Goal: Task Accomplishment & Management: Complete application form

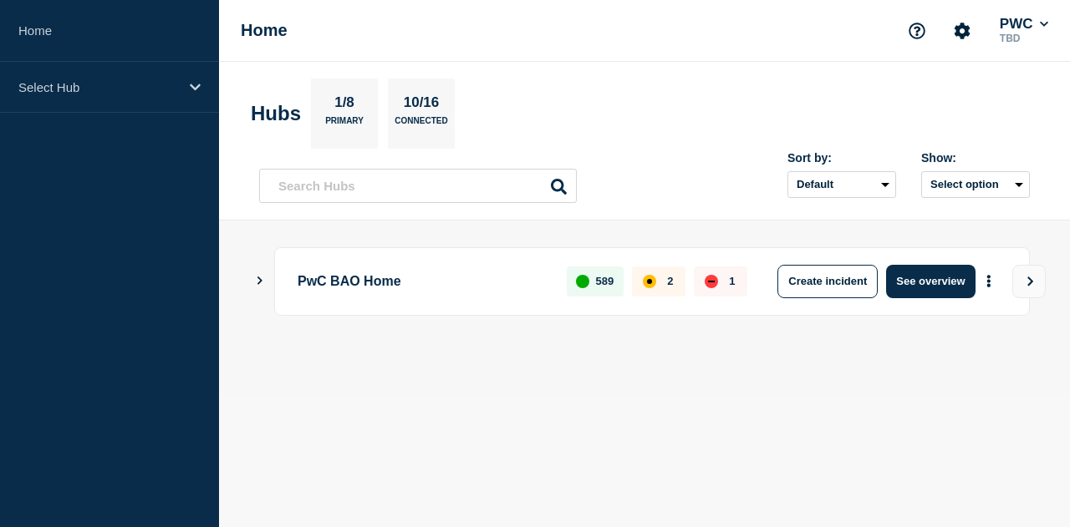
click at [262, 281] on icon "Show Connected Hubs" at bounding box center [259, 281] width 11 height 8
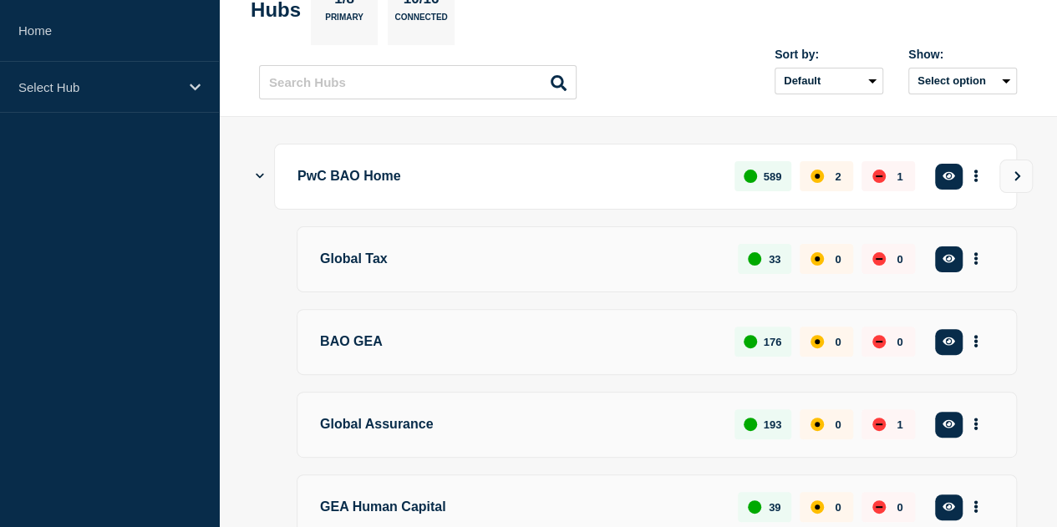
scroll to position [167, 0]
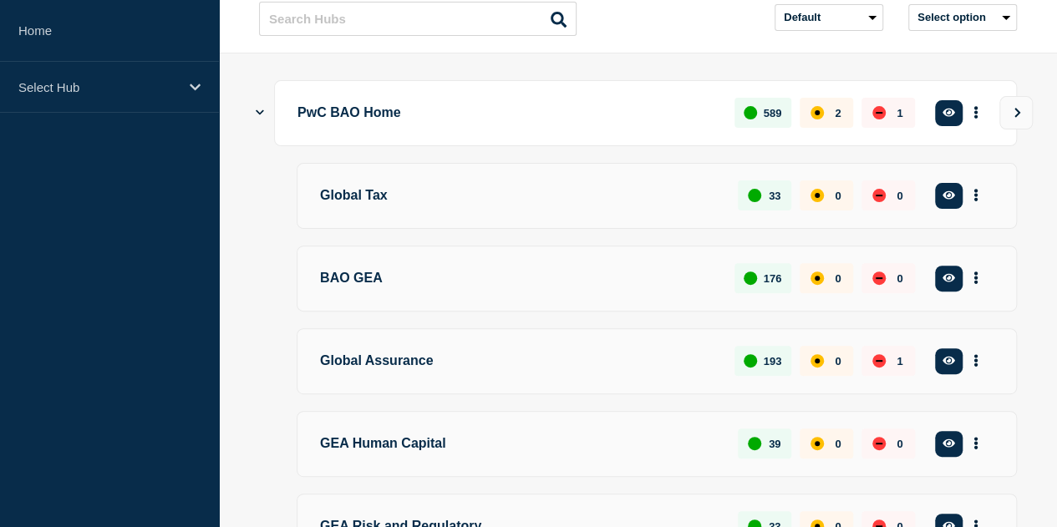
click at [414, 294] on p "BAO GEA" at bounding box center [517, 278] width 395 height 31
click at [0, 0] on button "See overview" at bounding box center [0, 0] width 0 height 0
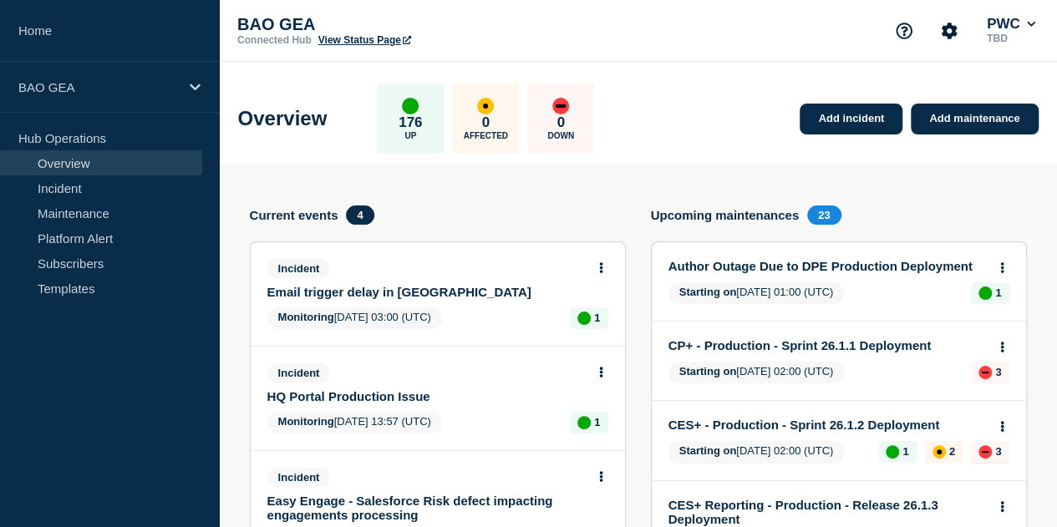
click at [354, 289] on link "Email trigger delay in [GEOGRAPHIC_DATA]" at bounding box center [426, 292] width 318 height 14
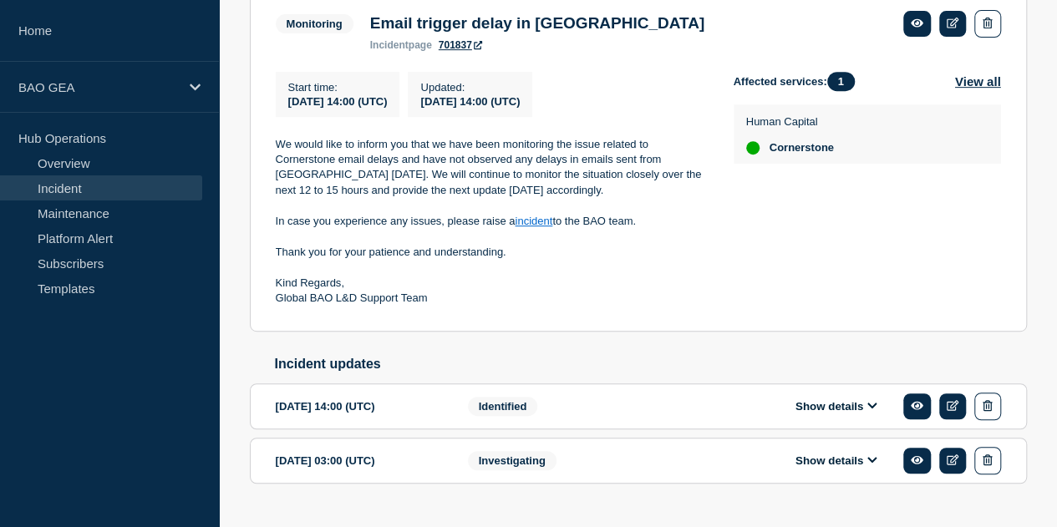
scroll to position [390, 0]
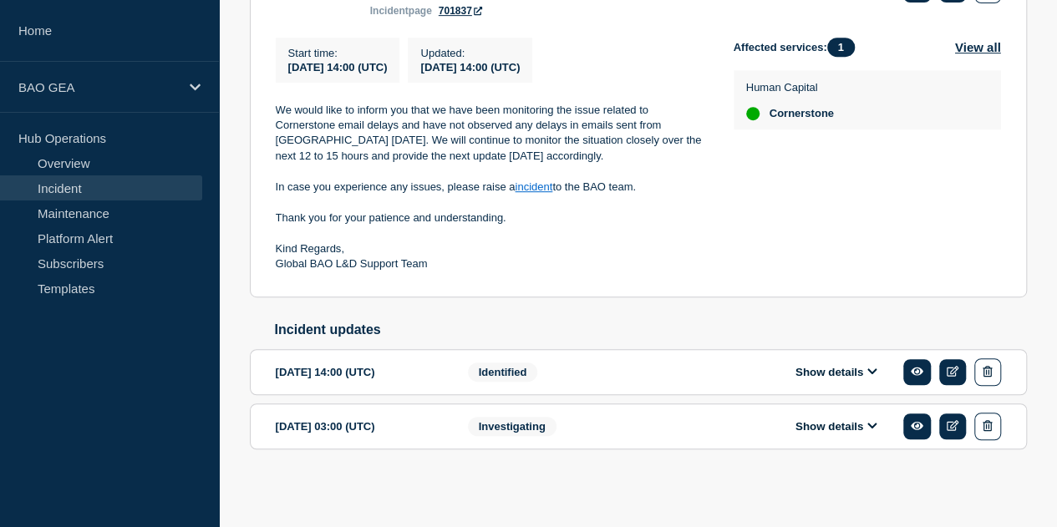
click at [817, 425] on button "Show details" at bounding box center [837, 426] width 92 height 14
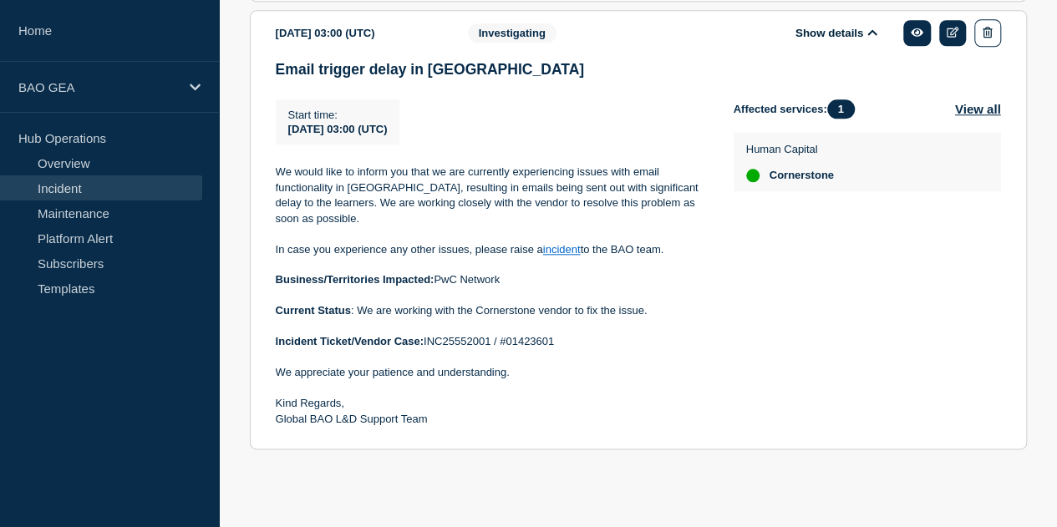
scroll to position [787, 0]
drag, startPoint x: 272, startPoint y: 279, endPoint x: 588, endPoint y: 345, distance: 322.7
click at [588, 345] on section "[DATE] 03:00 (UTC) Show details Investigating Email trigger delay in Cornerston…" at bounding box center [638, 230] width 777 height 440
copy div "Business/Territories Impacted: PwC Network Current Status : We are working with…"
click at [623, 358] on p at bounding box center [491, 357] width 431 height 15
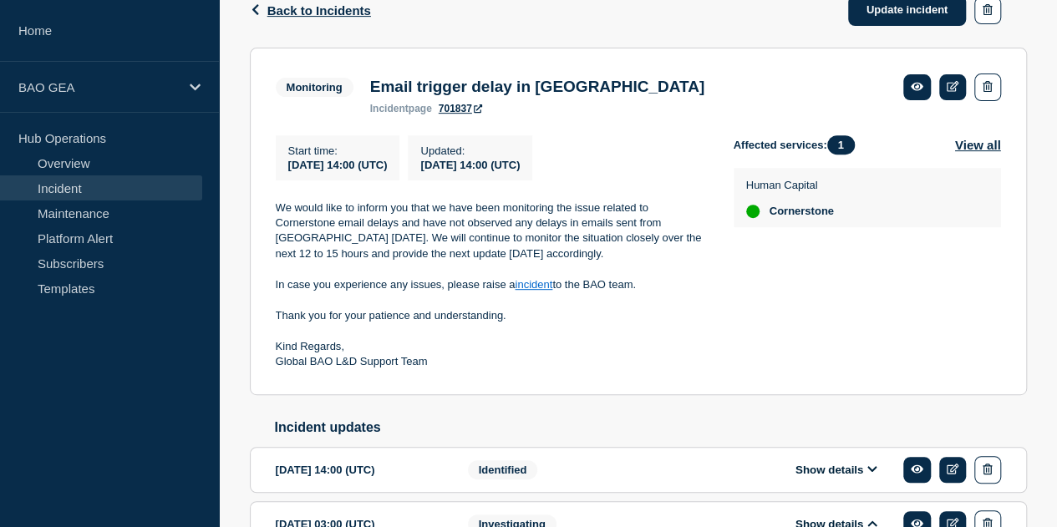
scroll to position [0, 0]
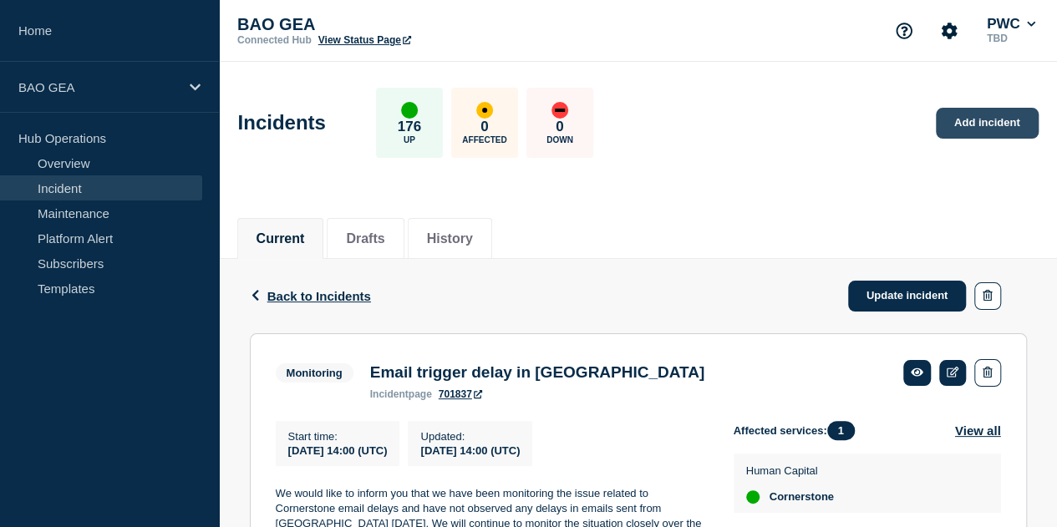
click at [1000, 113] on link "Add incident" at bounding box center [987, 123] width 103 height 31
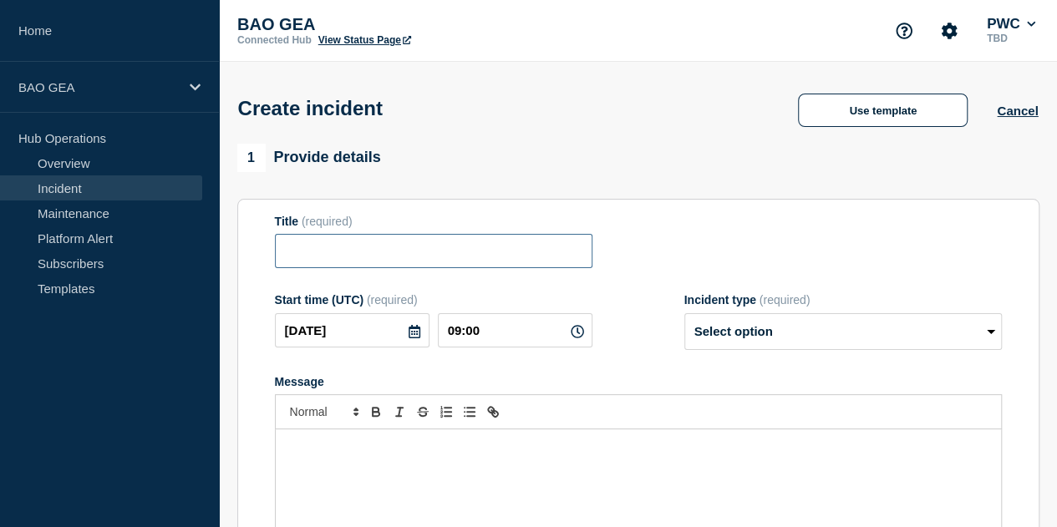
click at [333, 246] on input "Title" at bounding box center [434, 251] width 318 height 34
click at [353, 473] on div "Message" at bounding box center [638, 530] width 725 height 201
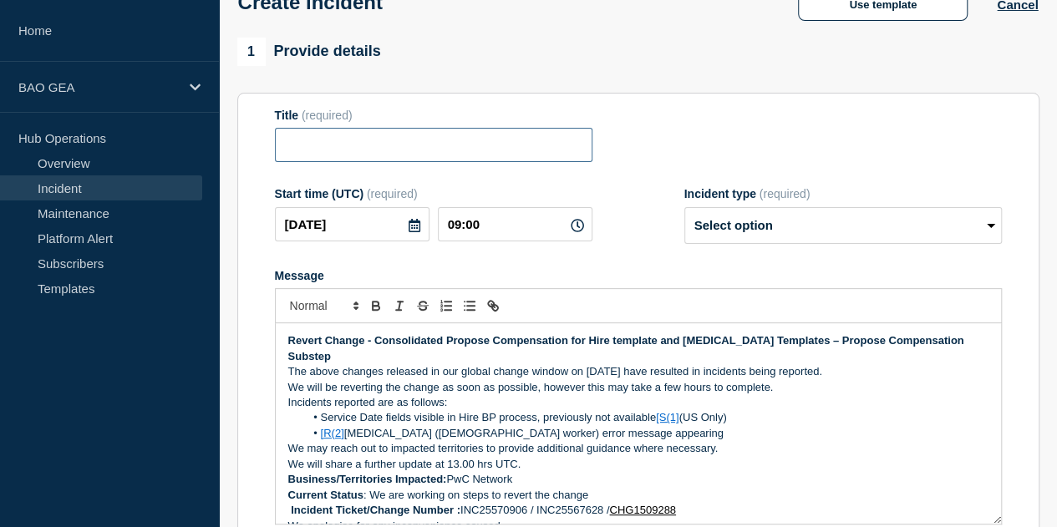
click at [292, 151] on input "Title" at bounding box center [434, 145] width 318 height 34
type input "W"
type input "Revert Change - Hire and [MEDICAL_DATA] Templates - Propose compensation"
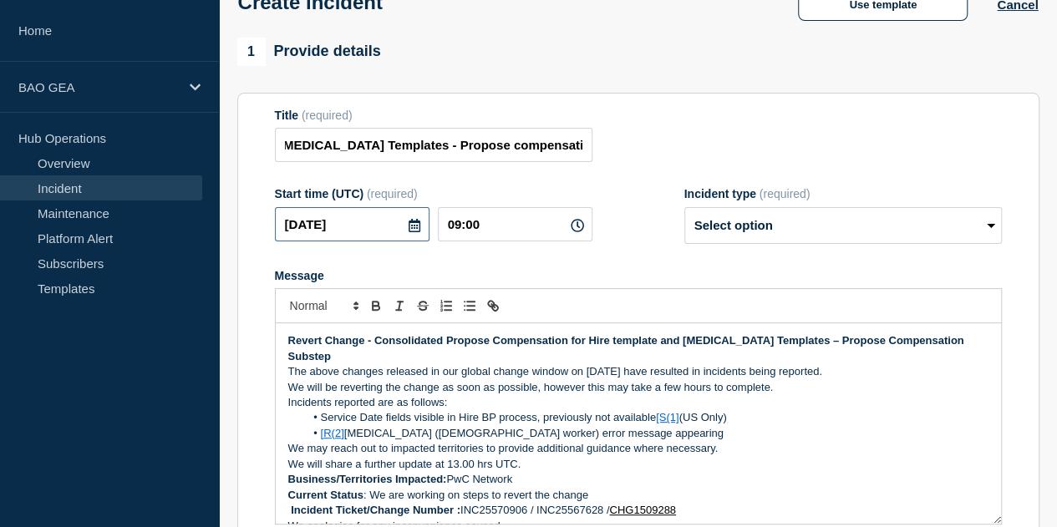
click at [363, 240] on input "[DATE]" at bounding box center [352, 224] width 155 height 34
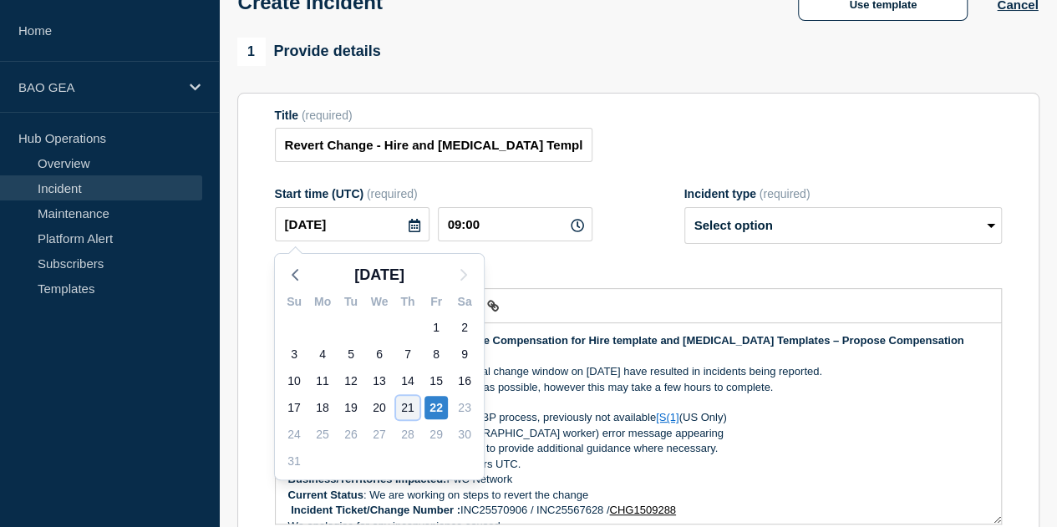
click at [404, 409] on div "21" at bounding box center [407, 407] width 23 height 23
type input "[DATE]"
click at [404, 409] on div "[DATE] Su Mo Tu We Th Fr Sa 27 28 29 30 31 1 2 3 4 5 6 7 8 9 10 11 12 13 14 15 …" at bounding box center [379, 363] width 211 height 236
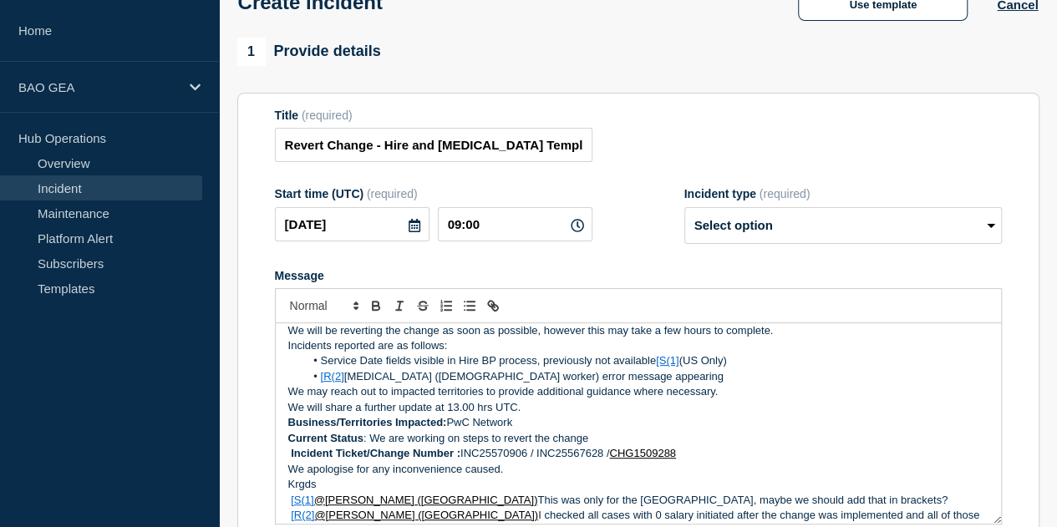
scroll to position [81, 0]
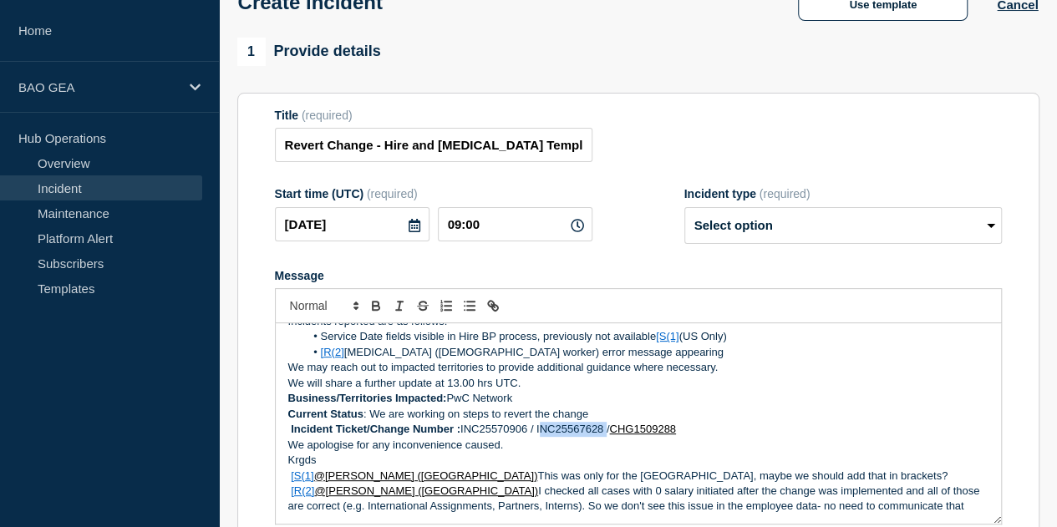
drag, startPoint x: 538, startPoint y: 432, endPoint x: 607, endPoint y: 434, distance: 68.5
click at [607, 434] on p "Incident Ticket/Change Number : INC25570906 / INC25567628 / CHG1509288" at bounding box center [638, 429] width 700 height 15
copy p "INC25567628"
drag, startPoint x: 455, startPoint y: 228, endPoint x: 530, endPoint y: 228, distance: 75.2
click at [530, 228] on input "09:00" at bounding box center [515, 224] width 155 height 34
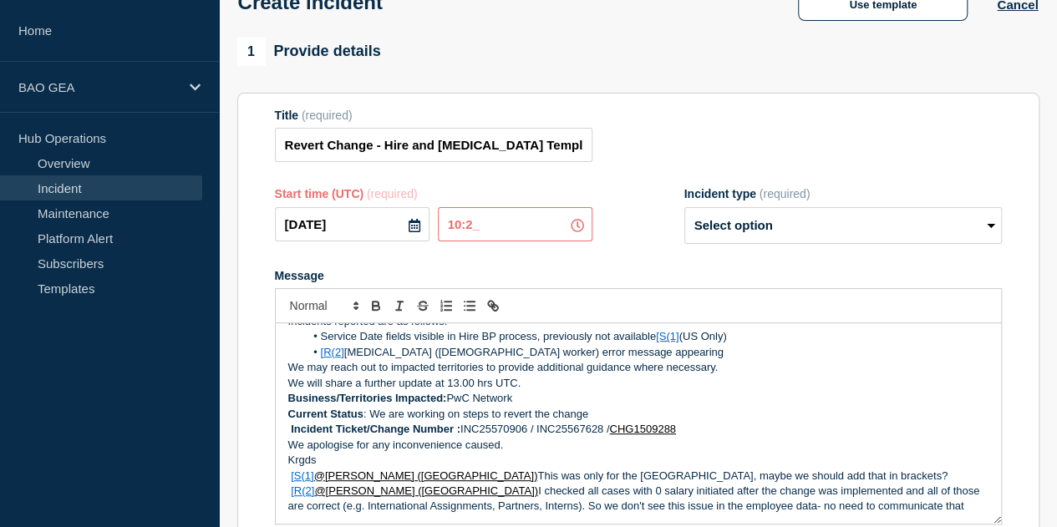
type input "10:28"
click at [734, 229] on select "Select option Investigating Identified Monitoring" at bounding box center [843, 225] width 318 height 37
select select "identified"
click at [684, 211] on select "Select option Investigating Identified Monitoring" at bounding box center [843, 225] width 318 height 37
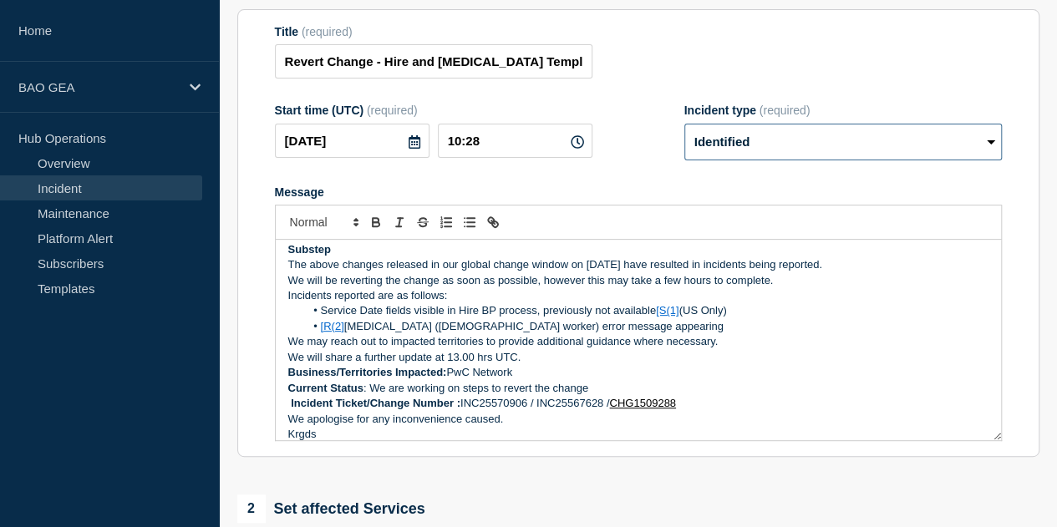
scroll to position [0, 0]
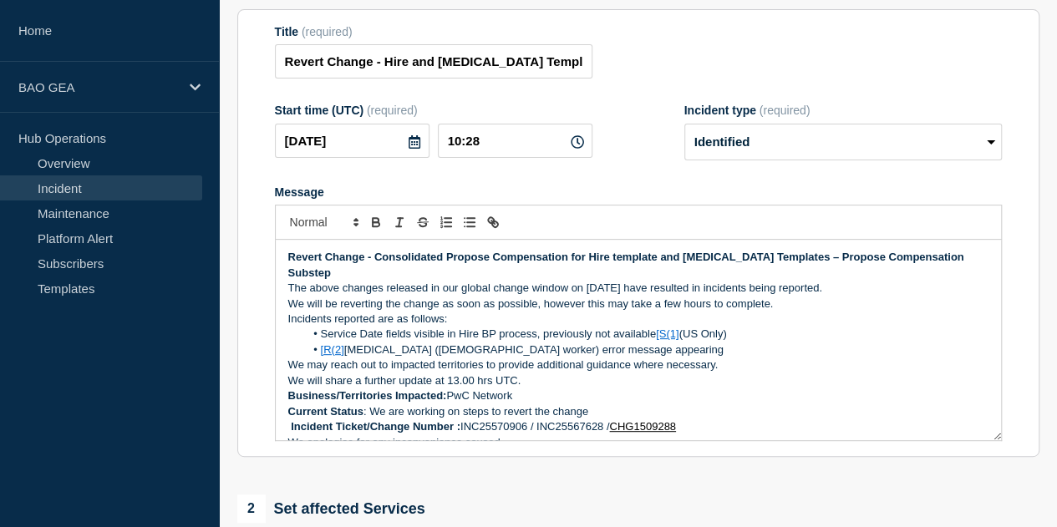
click at [652, 340] on li "Service Date fields visible in Hire BP process, previously not available [S(1] …" at bounding box center [646, 334] width 684 height 15
drag, startPoint x: 652, startPoint y: 340, endPoint x: 682, endPoint y: 340, distance: 30.1
click at [682, 340] on li "Service Date fields visible in Hire BP process, previously not available [S(1] …" at bounding box center [646, 334] width 684 height 15
drag, startPoint x: 348, startPoint y: 354, endPoint x: 308, endPoint y: 355, distance: 40.1
click at [308, 355] on li "[R(2] [MEDICAL_DATA] ([DEMOGRAPHIC_DATA] worker) error message appearing" at bounding box center [646, 350] width 684 height 15
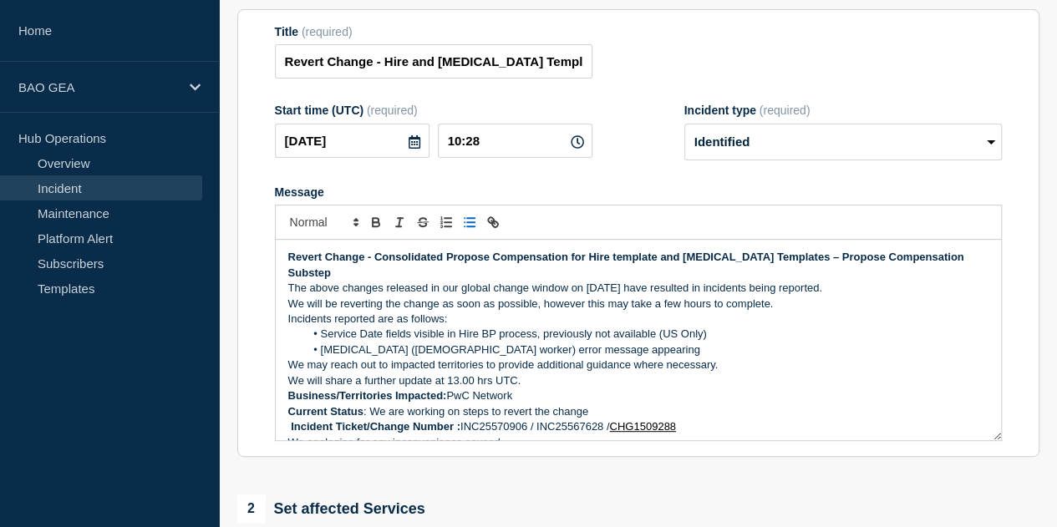
click at [346, 281] on p "Revert Change - Consolidated Propose Compensation for Hire template and [MEDICA…" at bounding box center [638, 265] width 700 height 31
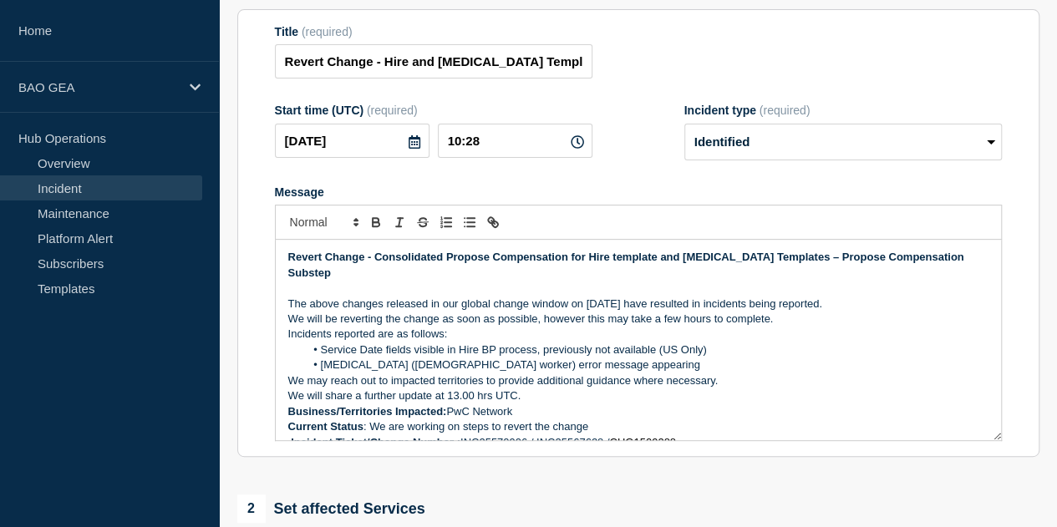
click at [377, 309] on p "The above changes released in our global change window on [DATE] have resulted …" at bounding box center [638, 304] width 700 height 15
drag, startPoint x: 344, startPoint y: 310, endPoint x: 376, endPoint y: 323, distance: 34.5
click at [345, 311] on p "The above change released in our global change window on [DATE] have resulted i…" at bounding box center [638, 304] width 700 height 15
drag, startPoint x: 371, startPoint y: 262, endPoint x: 282, endPoint y: 268, distance: 88.8
click at [282, 268] on div "Revert Change - Consolidated Propose Compensation for Hire template and [MEDICA…" at bounding box center [638, 340] width 725 height 201
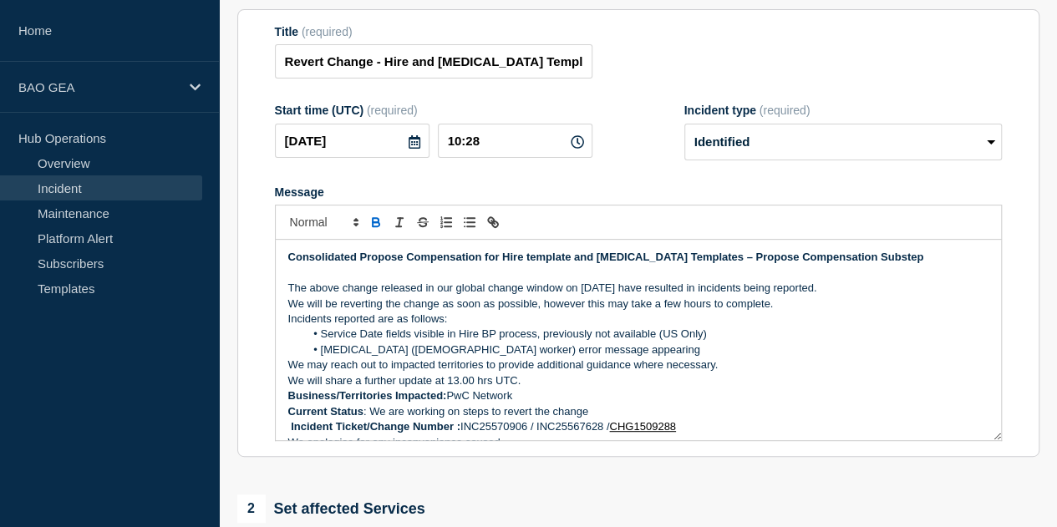
click at [863, 292] on p "The above change released in our global change window on [DATE] have resulted i…" at bounding box center [638, 288] width 700 height 15
click at [724, 308] on p "The above change released in our global change window on [DATE] have resulted i…" at bounding box center [638, 296] width 700 height 31
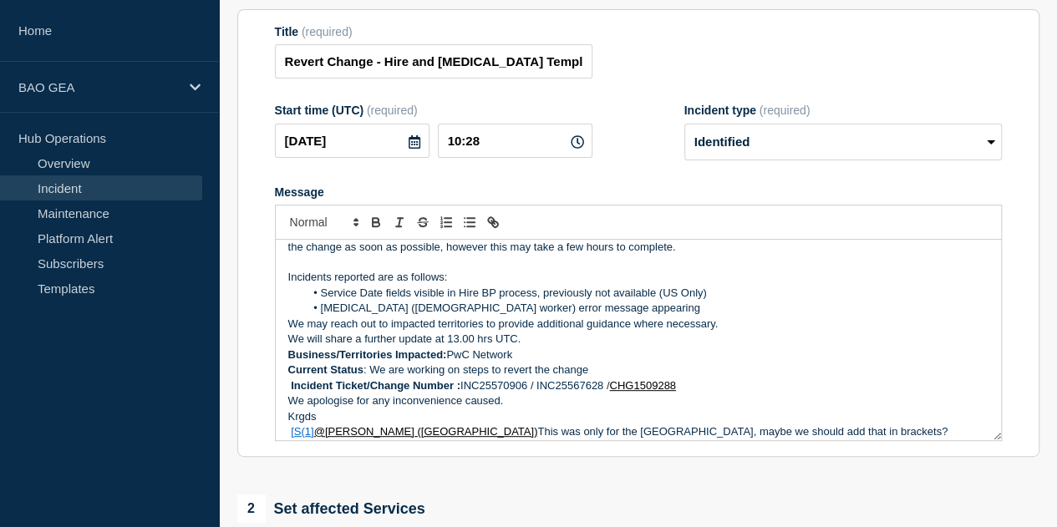
scroll to position [84, 0]
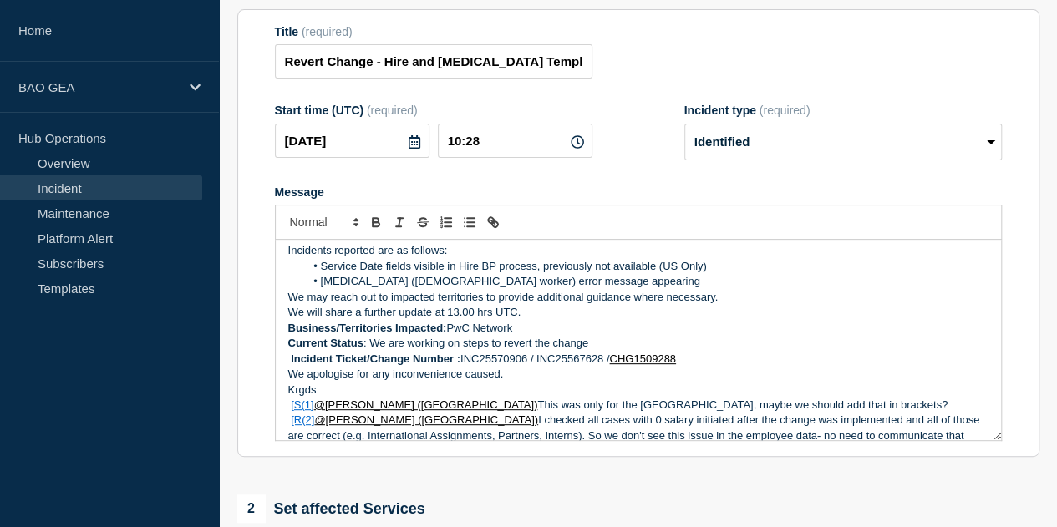
click at [613, 285] on li "[MEDICAL_DATA] ([DEMOGRAPHIC_DATA] worker) error message appearing" at bounding box center [646, 281] width 684 height 15
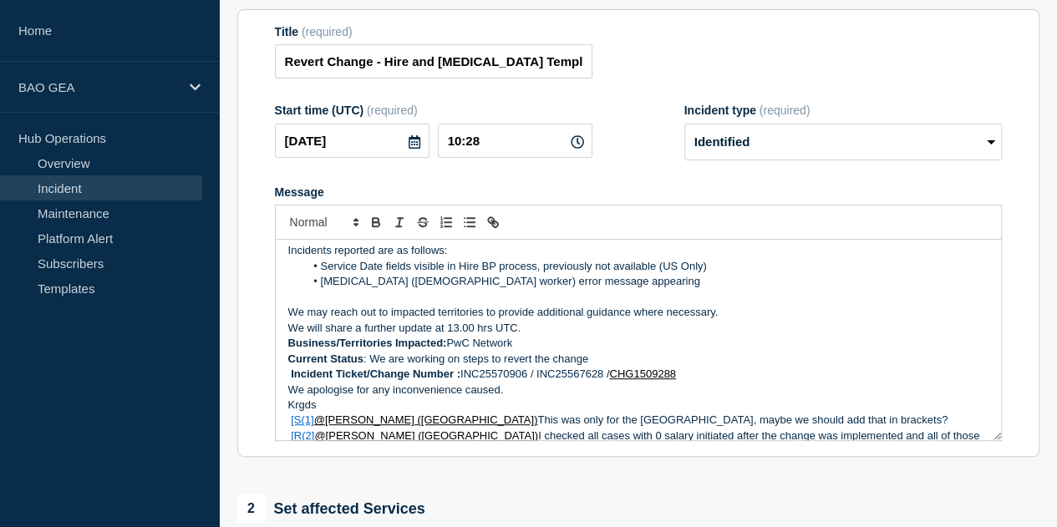
click at [732, 315] on p "We may reach out to impacted territories to provide additional guidance where n…" at bounding box center [638, 312] width 700 height 15
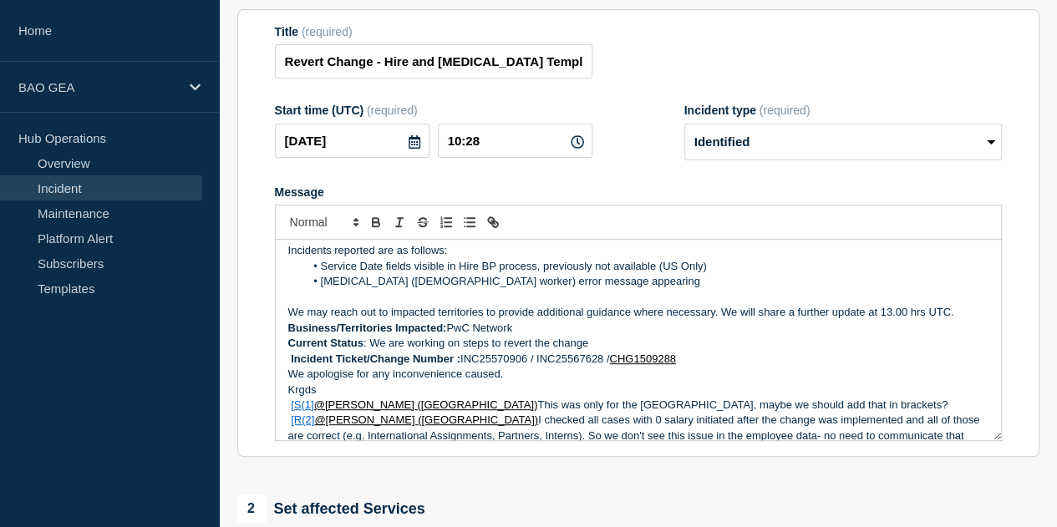
click at [379, 318] on p "We may reach out to impacted territories to provide additional guidance where n…" at bounding box center [638, 312] width 700 height 15
click at [958, 315] on p "We may reach out to impacted territories to provide additional guidance where n…" at bounding box center [638, 312] width 700 height 15
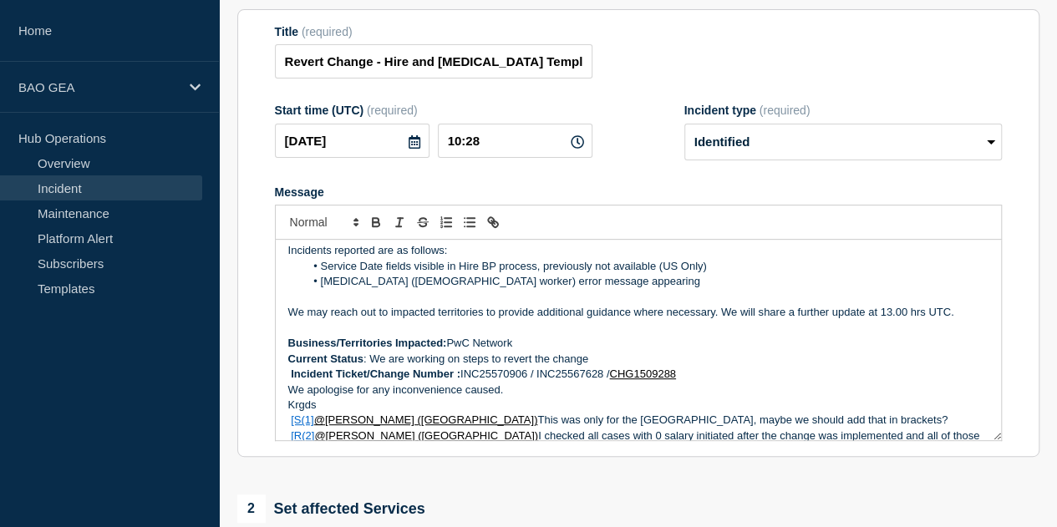
click at [866, 318] on p "We may reach out to impacted territories to provide additional guidance where n…" at bounding box center [638, 312] width 700 height 15
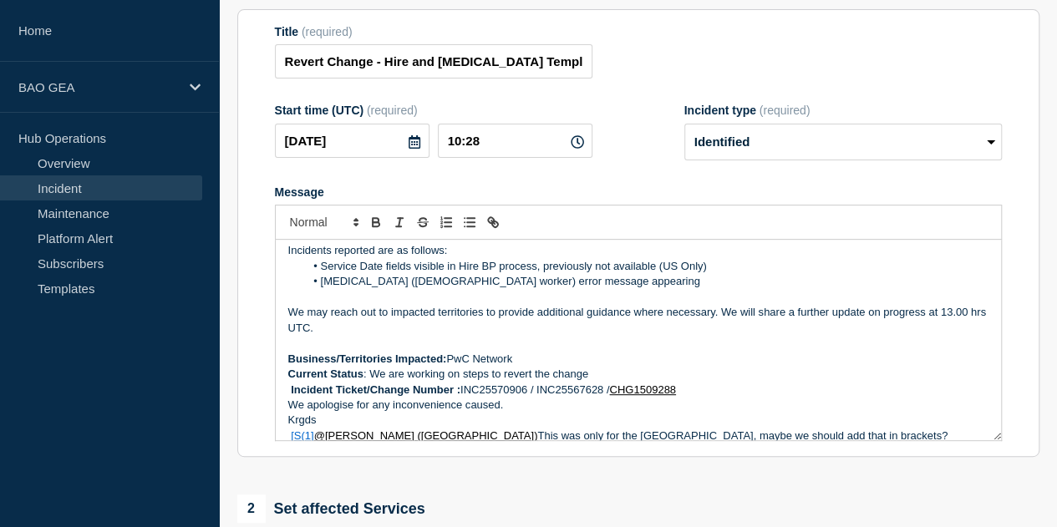
click at [291, 395] on strong "Incident Ticket/Change Number :" at bounding box center [376, 390] width 170 height 13
click at [286, 411] on div "Consolidated Propose Compensation for Hire template and [MEDICAL_DATA] Template…" at bounding box center [638, 340] width 725 height 201
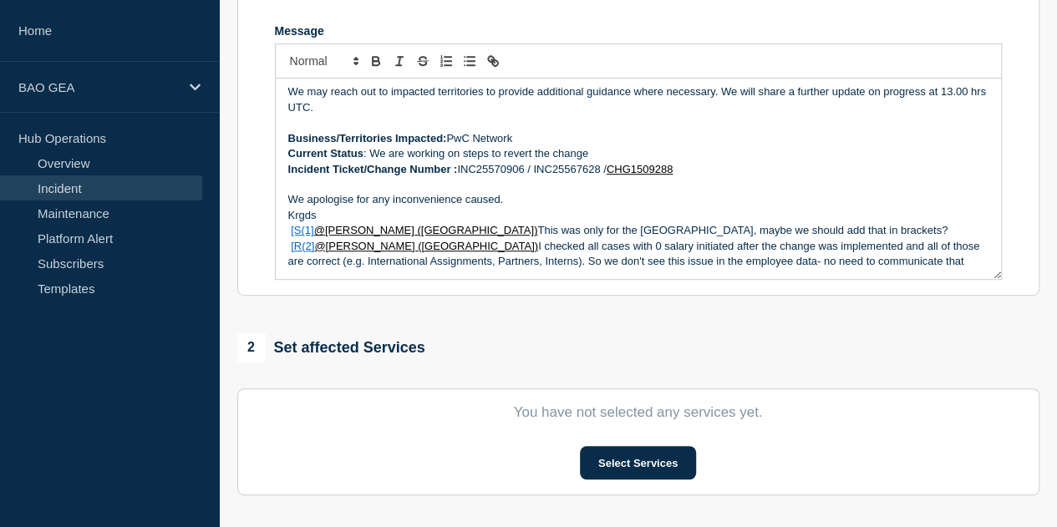
scroll to position [357, 0]
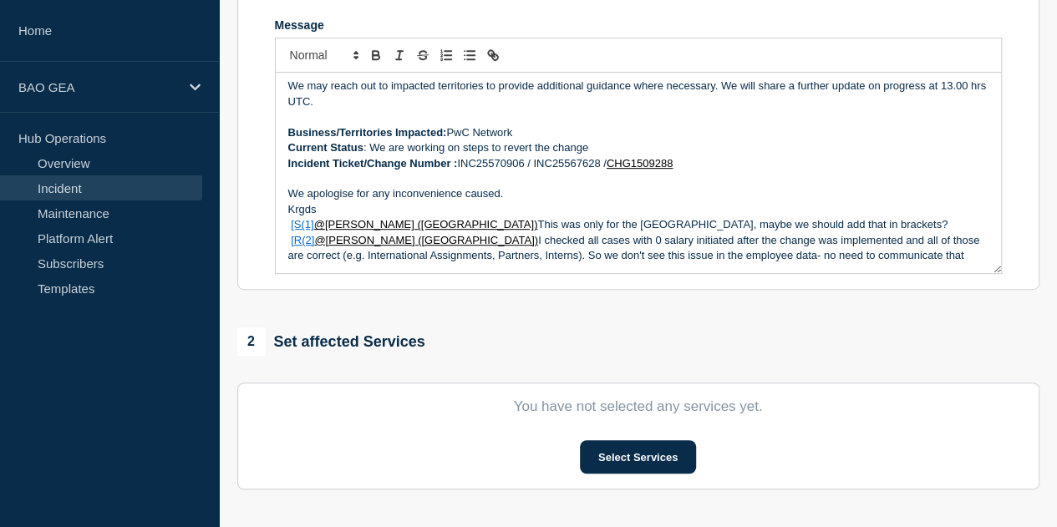
drag, startPoint x: 864, startPoint y: 262, endPoint x: 277, endPoint y: 229, distance: 587.5
click at [277, 229] on div "Consolidated Propose Compensation for Hire template and [MEDICAL_DATA] Template…" at bounding box center [638, 173] width 725 height 201
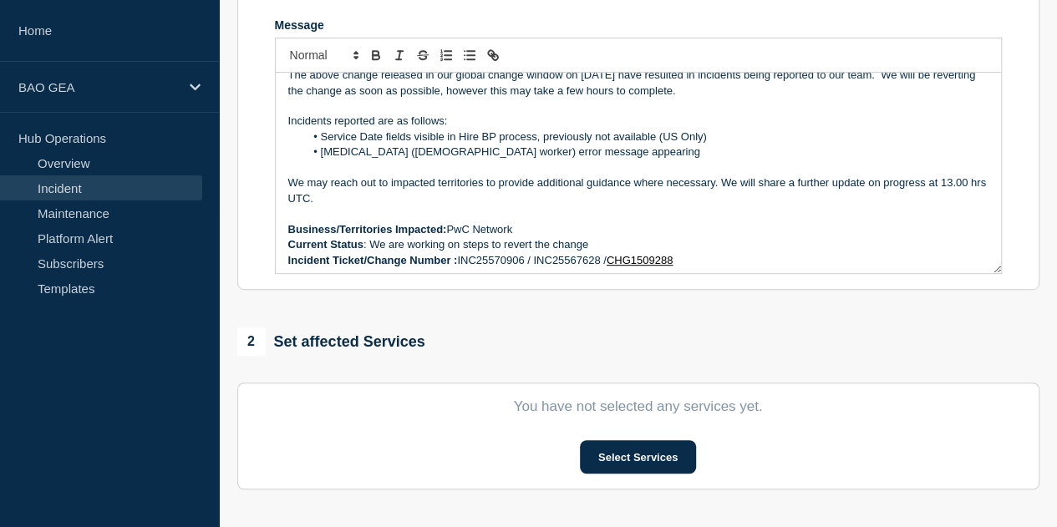
scroll to position [112, 0]
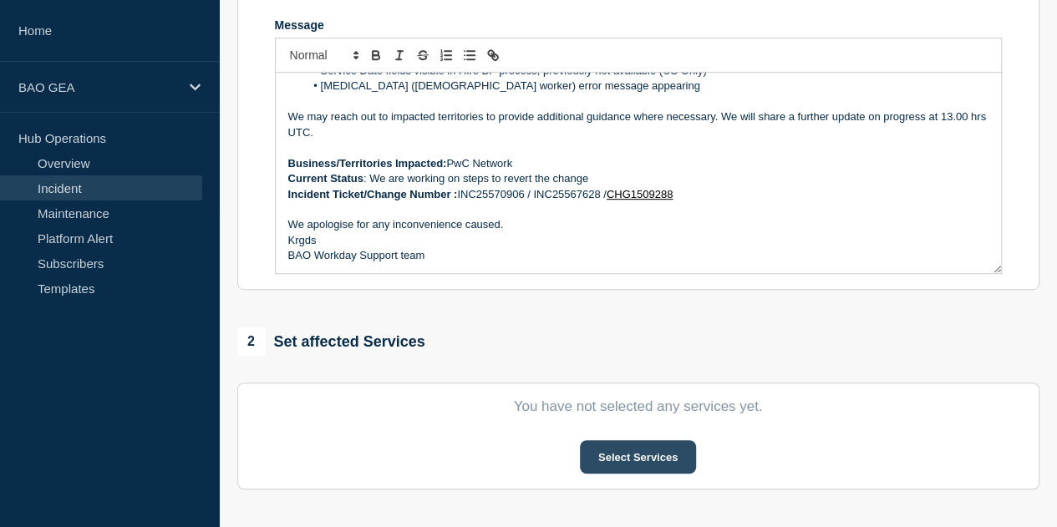
click at [633, 468] on button "Select Services" at bounding box center [638, 456] width 116 height 33
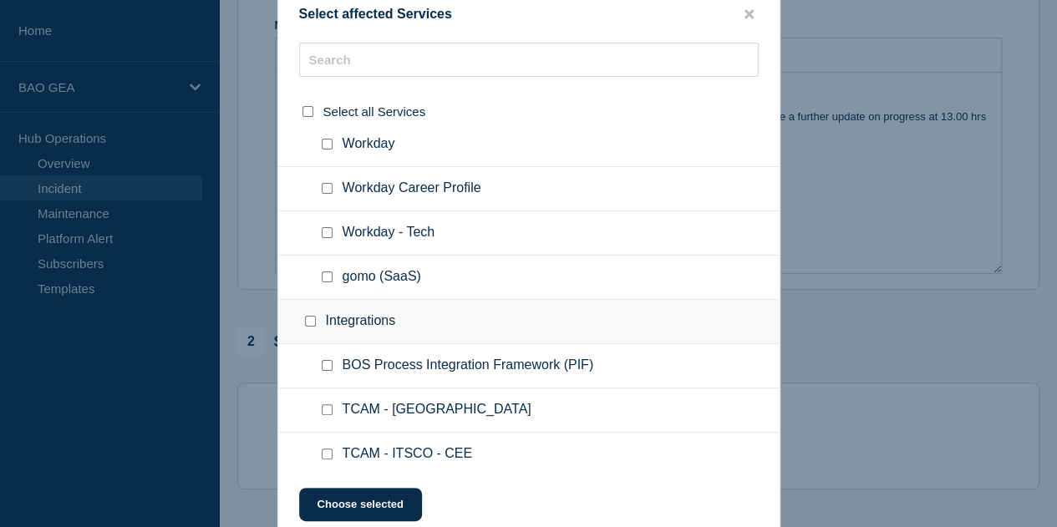
scroll to position [3844, 0]
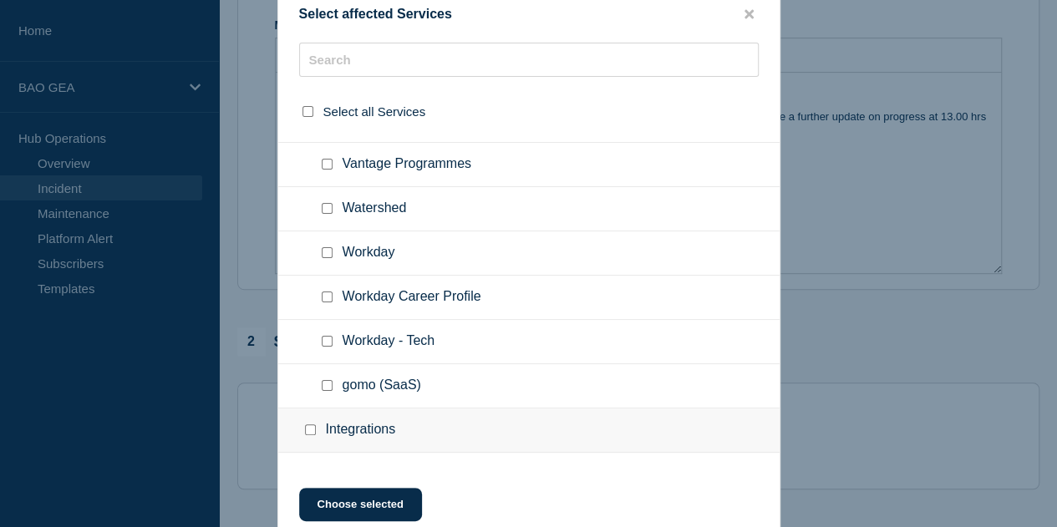
click at [328, 247] on input "Workday checkbox" at bounding box center [327, 252] width 11 height 11
checkbox input "true"
click at [374, 516] on button "Choose selected" at bounding box center [360, 504] width 123 height 33
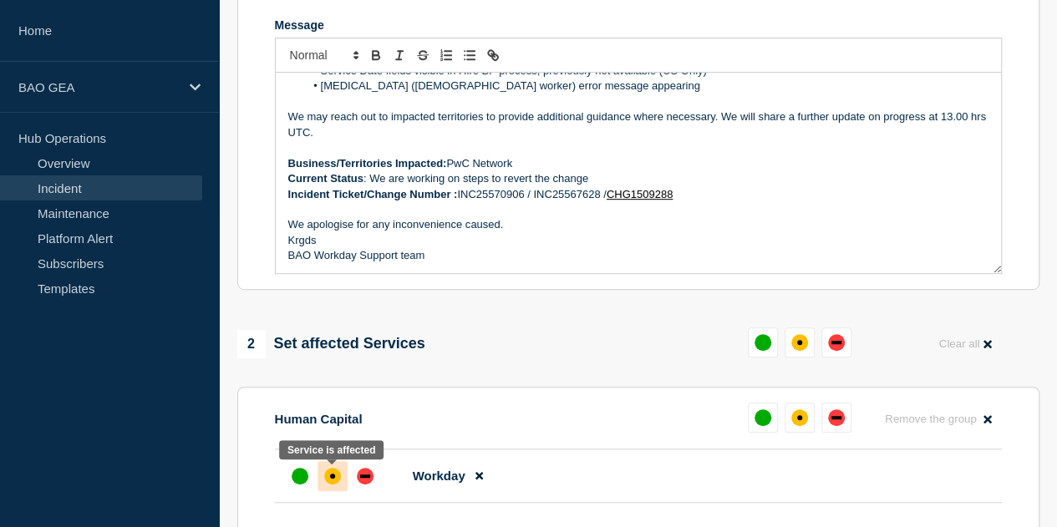
click at [329, 485] on div "affected" at bounding box center [332, 476] width 17 height 17
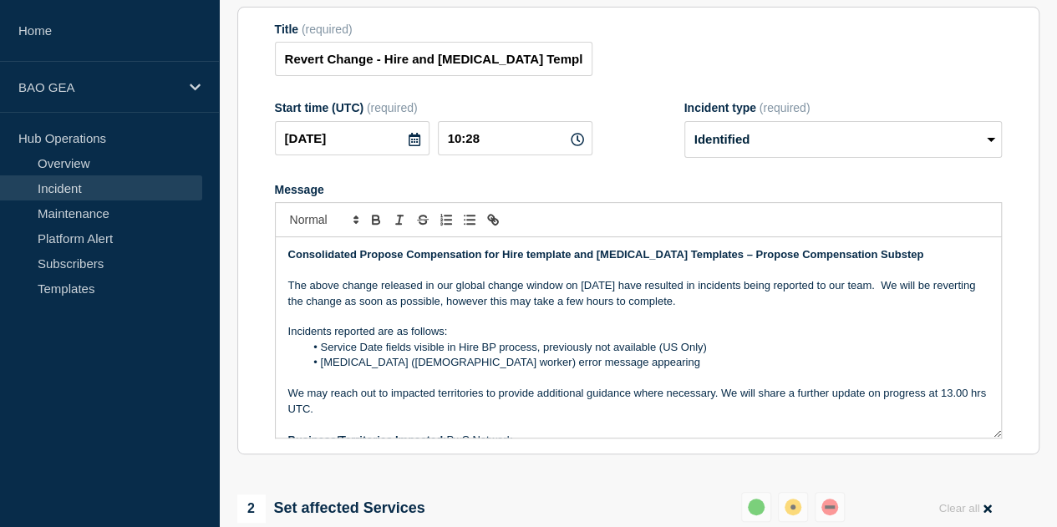
scroll to position [213, 0]
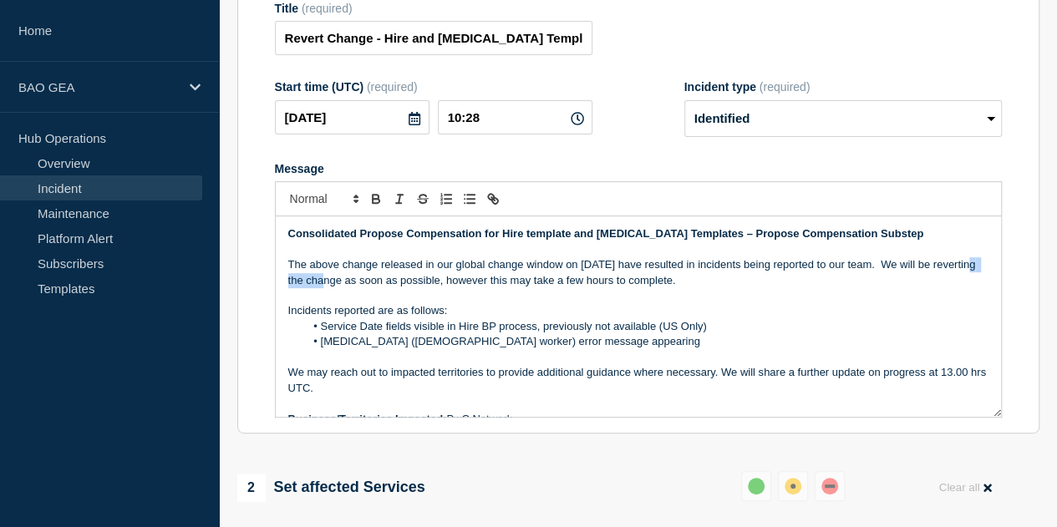
drag, startPoint x: 328, startPoint y: 285, endPoint x: 284, endPoint y: 289, distance: 44.5
click at [284, 289] on div "Consolidated Propose Compensation for Hire template and [MEDICAL_DATA] Template…" at bounding box center [638, 316] width 725 height 201
click at [376, 203] on icon "Toggle bold text" at bounding box center [376, 198] width 15 height 15
click at [363, 298] on p "Message" at bounding box center [638, 295] width 700 height 15
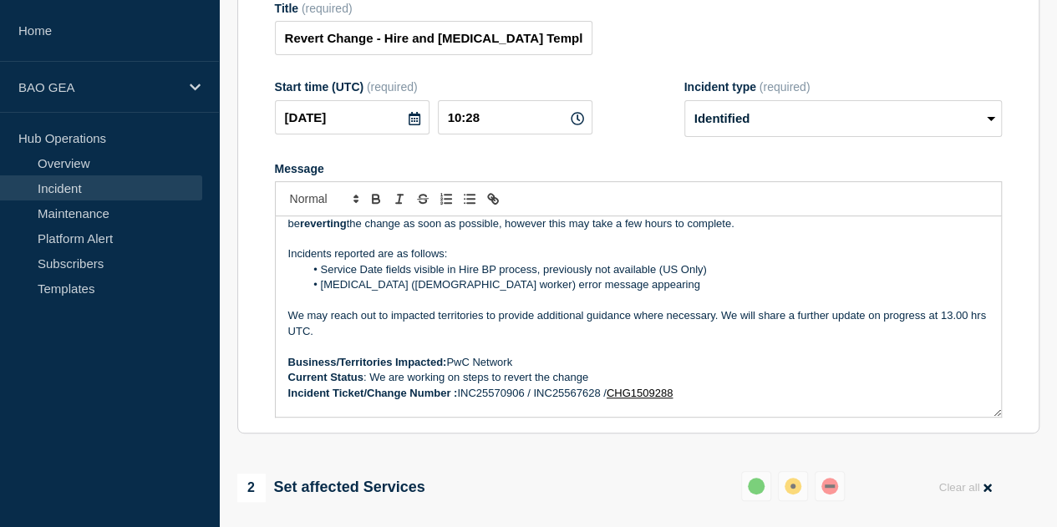
scroll to position [84, 0]
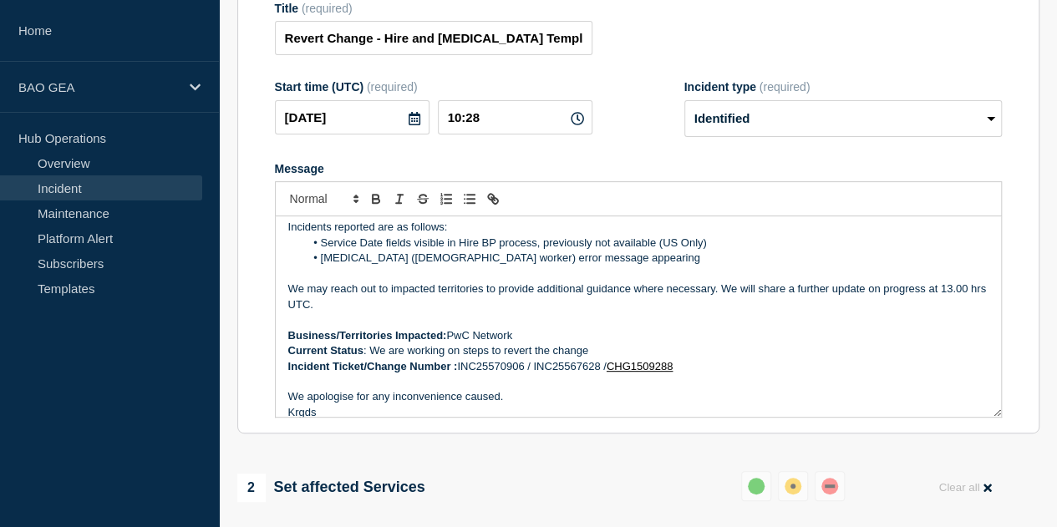
click at [595, 353] on p "Current Status : We are working on steps to revert the change" at bounding box center [638, 350] width 700 height 15
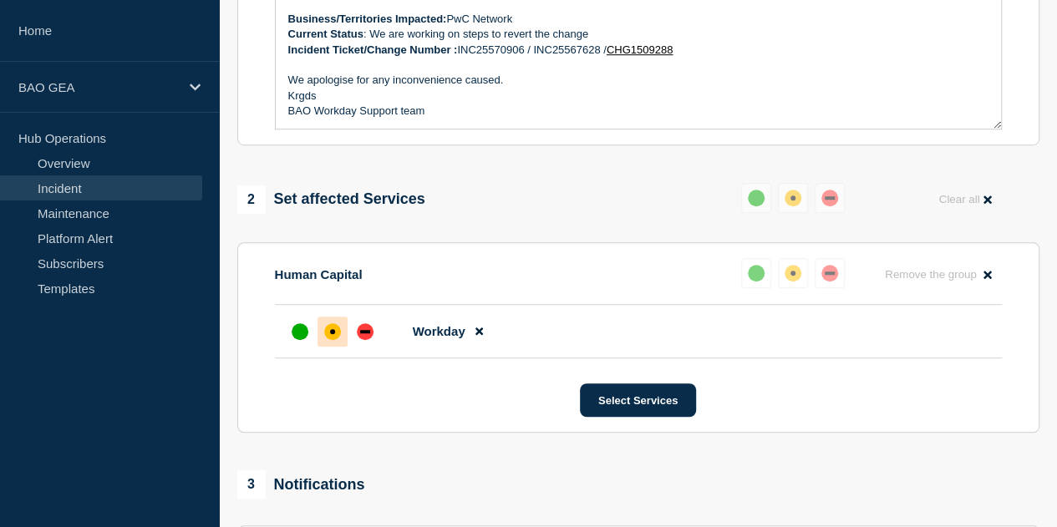
scroll to position [730, 0]
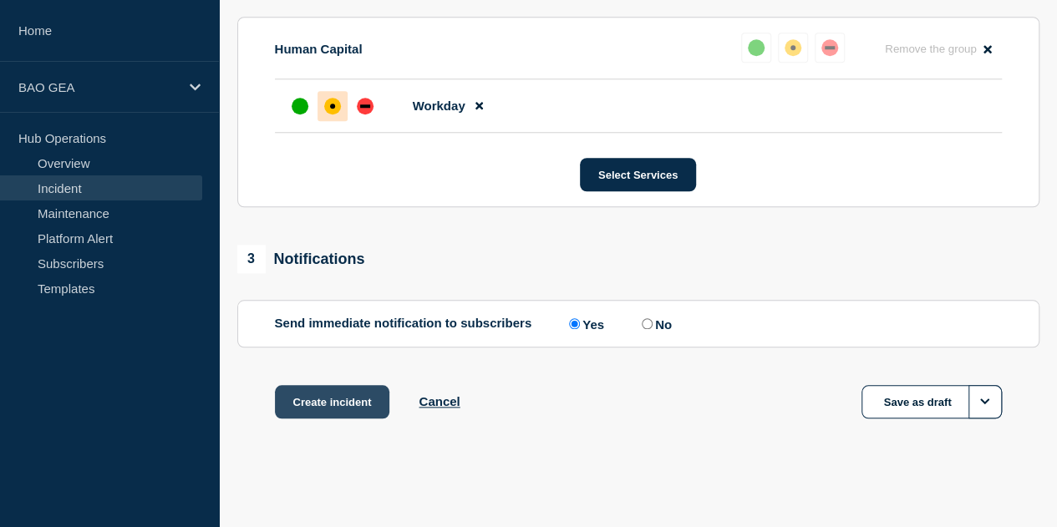
click at [318, 399] on button "Create incident" at bounding box center [332, 401] width 115 height 33
